Goal: Task Accomplishment & Management: Manage account settings

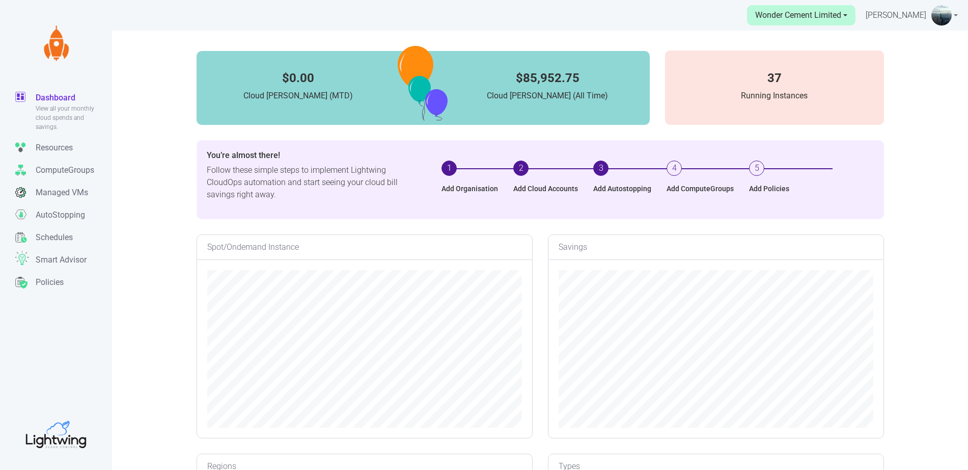
scroll to position [203, 335]
click at [53, 220] on p "AutoStopping" at bounding box center [60, 215] width 49 height 12
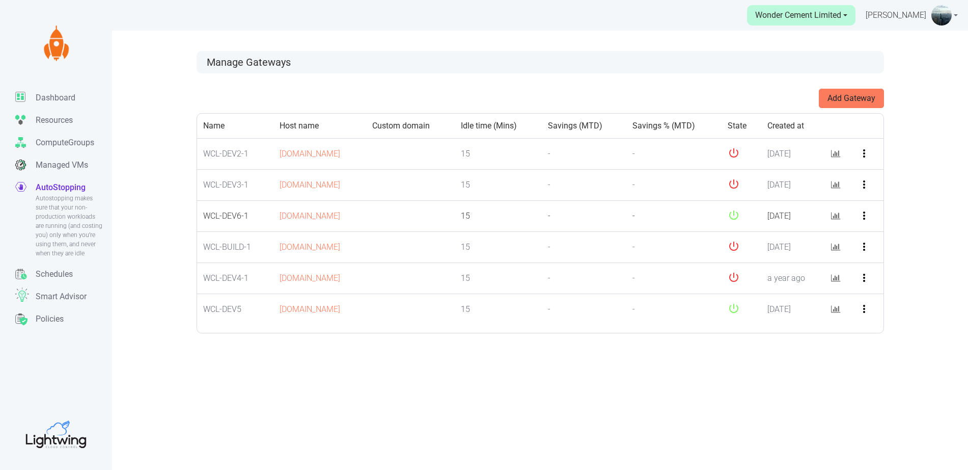
click at [866, 219] on icon "more_vert" at bounding box center [864, 215] width 12 height 12
click at [877, 237] on icon at bounding box center [879, 237] width 8 height 8
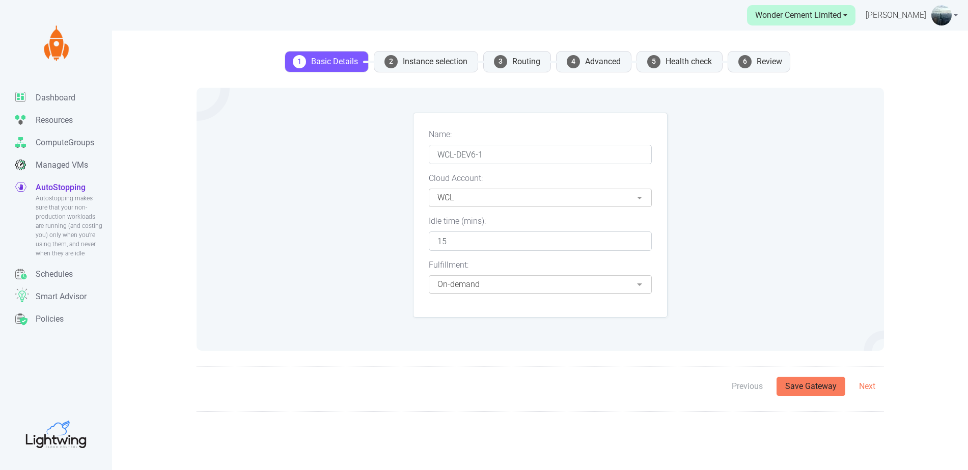
click at [576, 64] on span "4" at bounding box center [573, 61] width 13 height 13
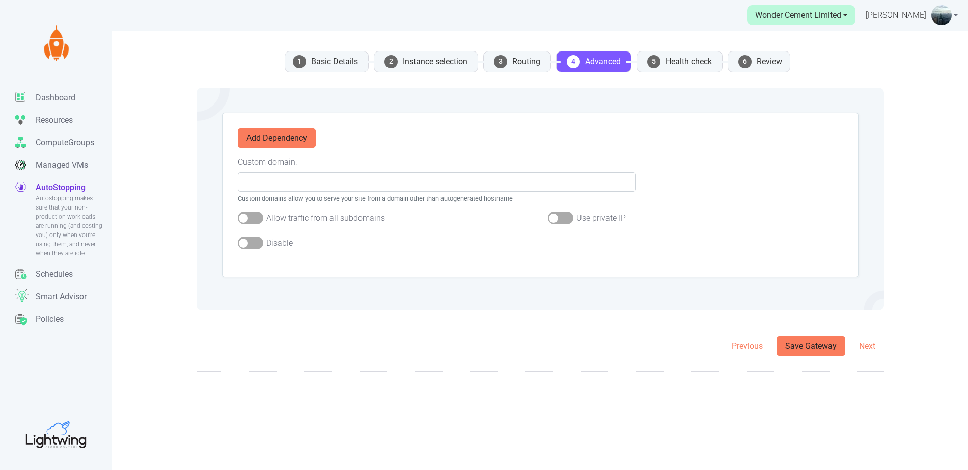
click at [245, 239] on div at bounding box center [250, 242] width 25 height 13
click at [0, 0] on input "checkbox" at bounding box center [0, 0] width 0 height 0
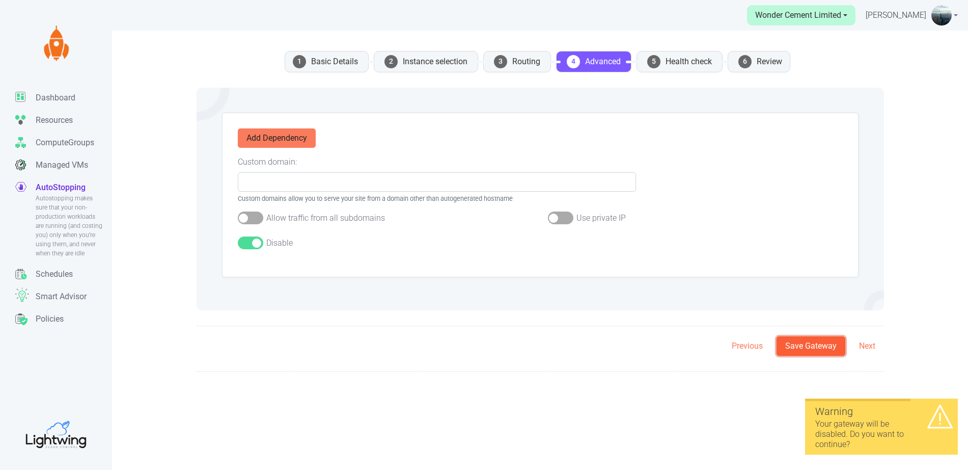
click at [793, 343] on button "Save Gateway" at bounding box center [811, 345] width 69 height 19
